Goal: Information Seeking & Learning: Learn about a topic

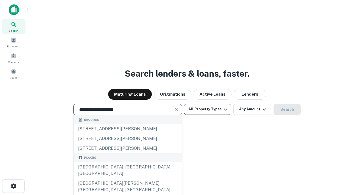
click at [127, 178] on div "[GEOGRAPHIC_DATA], [GEOGRAPHIC_DATA], [GEOGRAPHIC_DATA]" at bounding box center [128, 170] width 108 height 16
click at [207, 109] on button "All Property Types" at bounding box center [207, 109] width 47 height 11
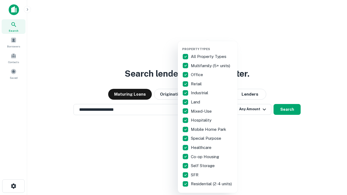
type input "**********"
click at [212, 45] on button "button" at bounding box center [212, 45] width 60 height 0
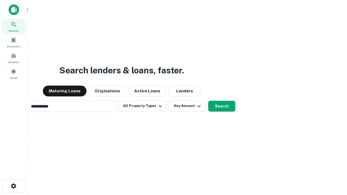
scroll to position [8, 0]
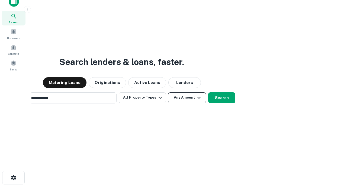
click at [168, 92] on button "Any Amount" at bounding box center [187, 97] width 38 height 11
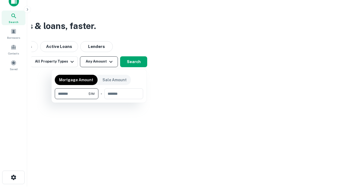
type input "*******"
click at [99, 99] on button "button" at bounding box center [99, 99] width 88 height 0
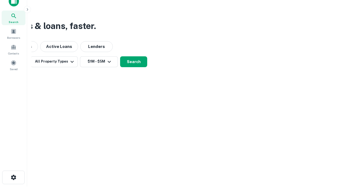
scroll to position [3, 100]
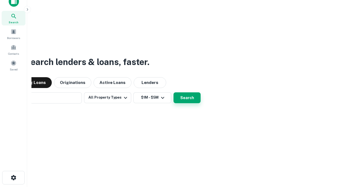
click at [173, 92] on button "Search" at bounding box center [186, 97] width 27 height 11
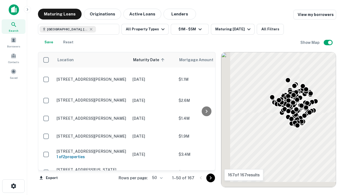
click at [156, 178] on body "Search Borrowers Contacts Saved Maturing Loans Originations Active Loans Lender…" at bounding box center [173, 97] width 347 height 195
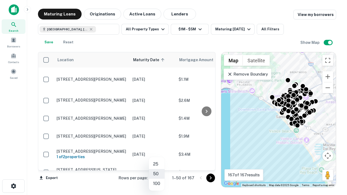
click at [156, 164] on li "25" at bounding box center [157, 164] width 16 height 10
